Goal: Information Seeking & Learning: Find specific fact

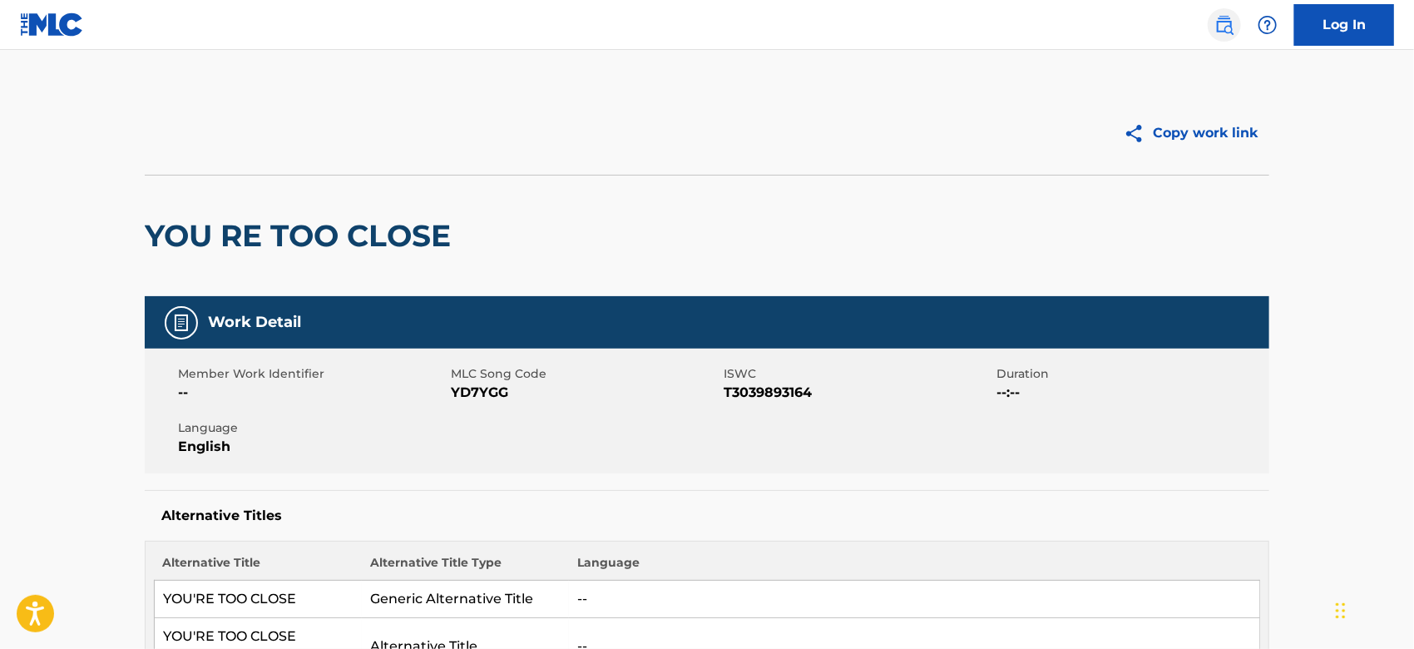
click at [1227, 21] on img at bounding box center [1224, 25] width 20 height 20
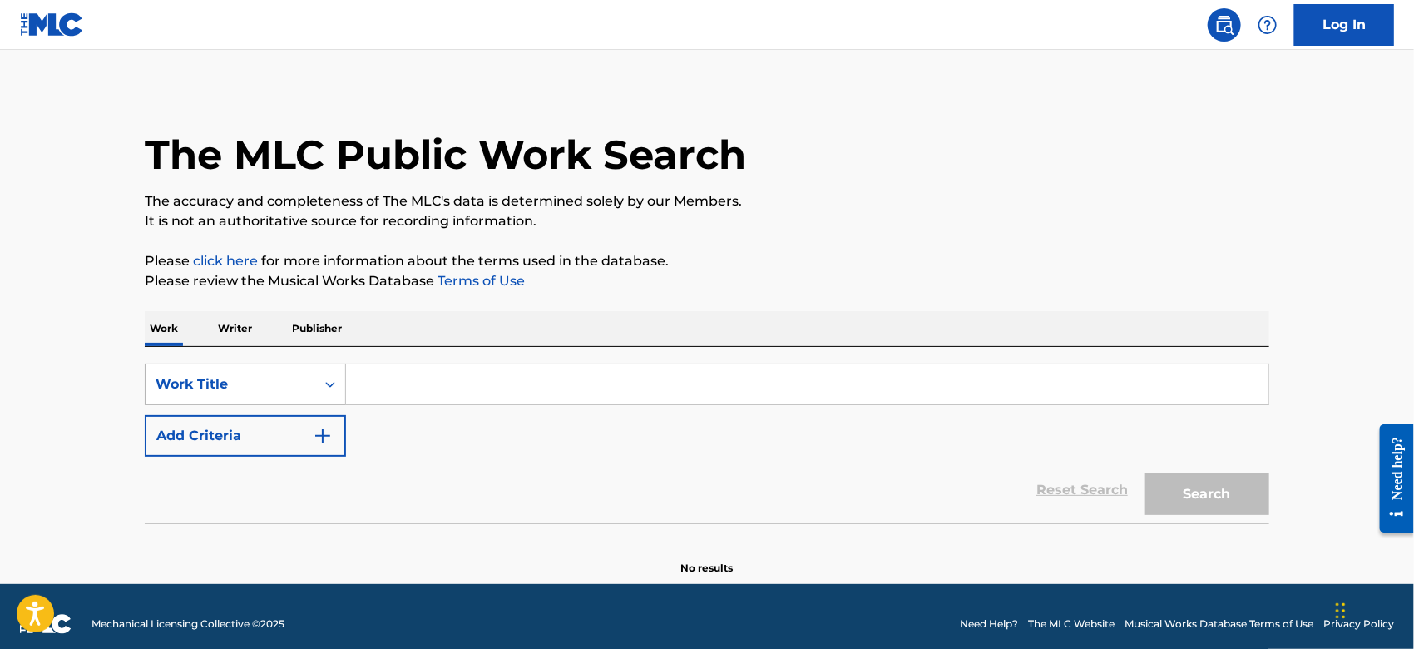
click at [226, 398] on div "Work Title" at bounding box center [231, 384] width 170 height 32
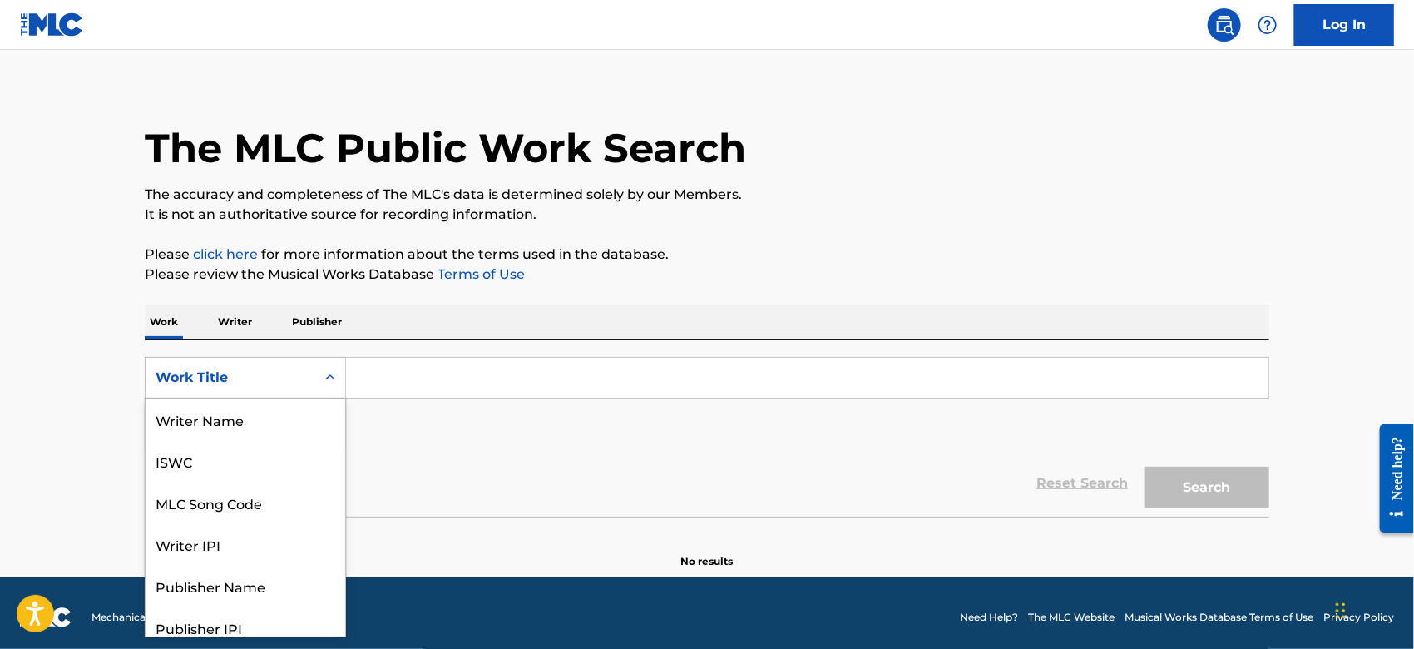
scroll to position [82, 0]
click at [252, 420] on div "MLC Song Code" at bounding box center [246, 420] width 200 height 42
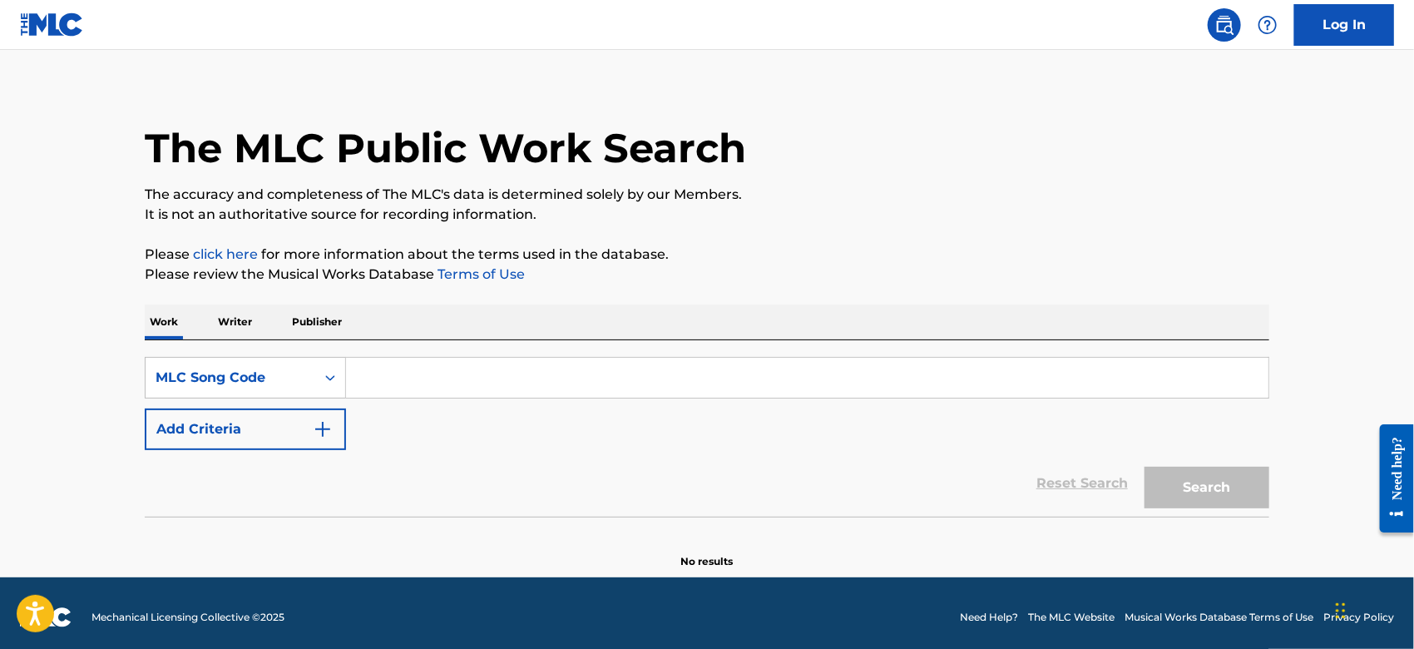
click at [452, 373] on input "Search Form" at bounding box center [807, 378] width 922 height 40
paste input "UV7M4T"
type input "UV7M4T"
click at [1224, 477] on button "Search" at bounding box center [1206, 488] width 125 height 42
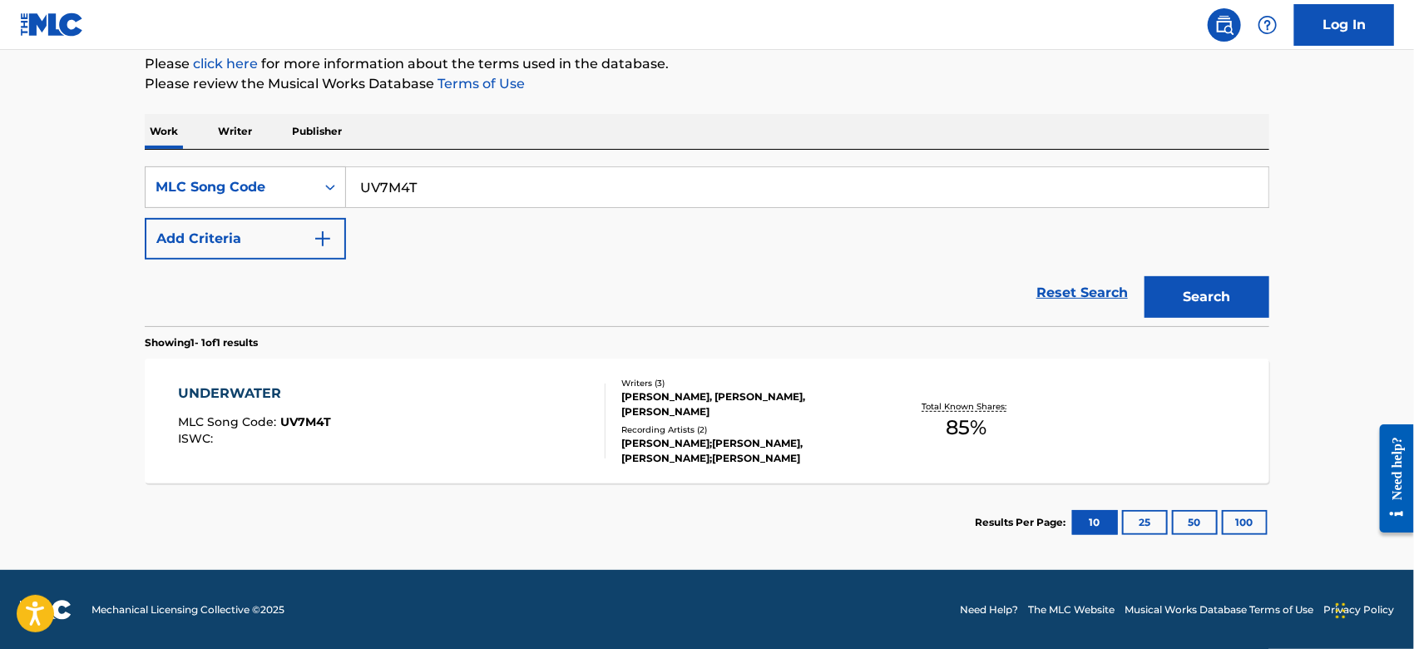
scroll to position [201, 0]
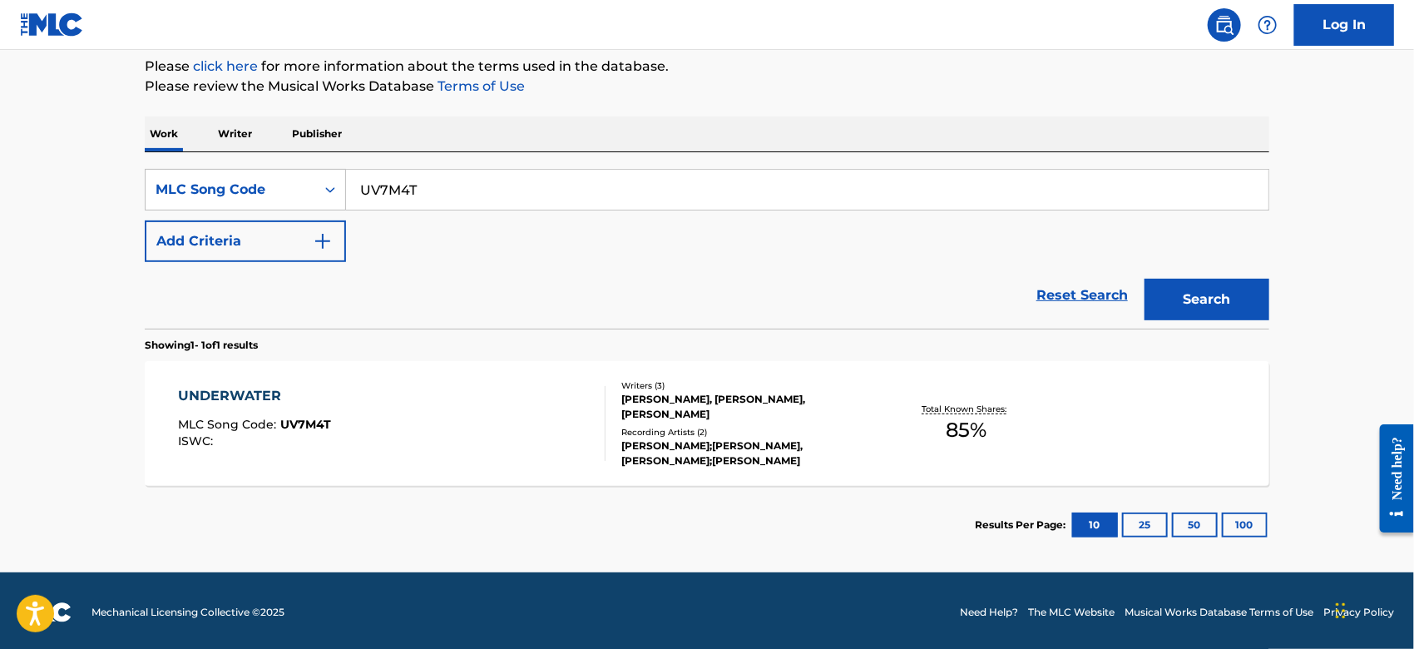
click at [458, 415] on div "UNDERWATER MLC Song Code : UV7M4T ISWC :" at bounding box center [392, 423] width 427 height 75
